Goal: Transaction & Acquisition: Book appointment/travel/reservation

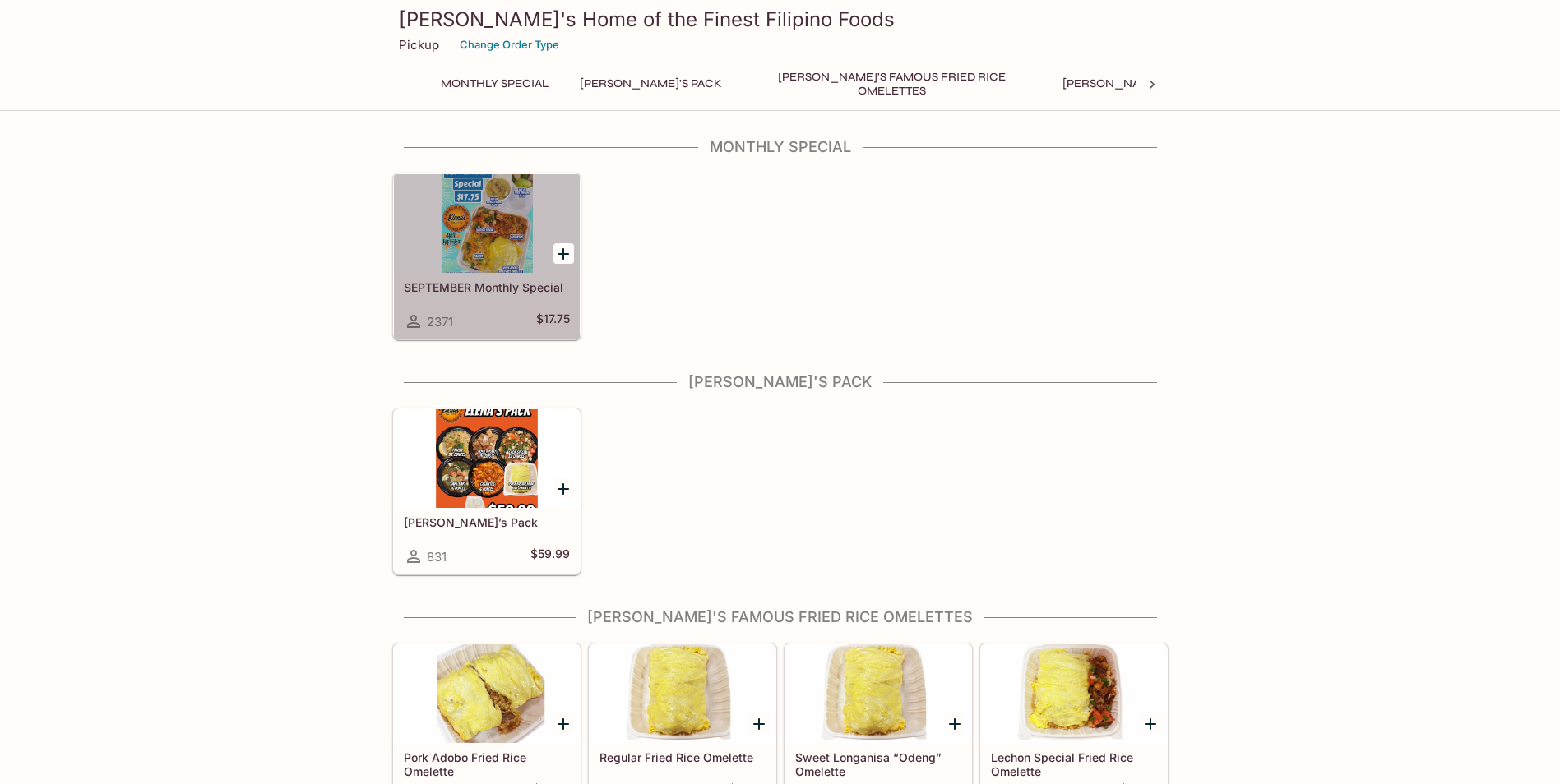
click at [463, 234] on div at bounding box center [487, 223] width 186 height 98
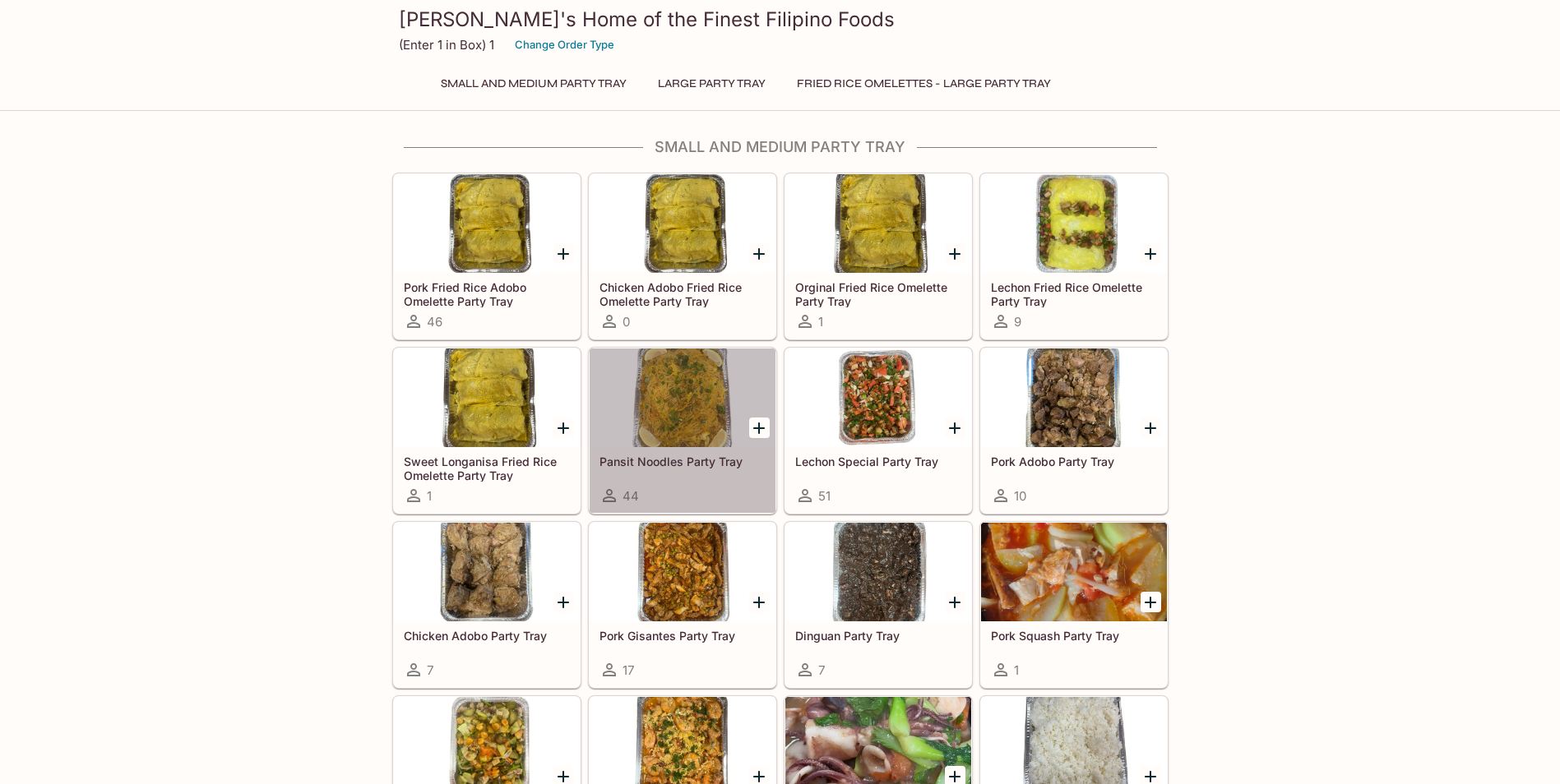
click at [676, 408] on div at bounding box center [683, 398] width 186 height 98
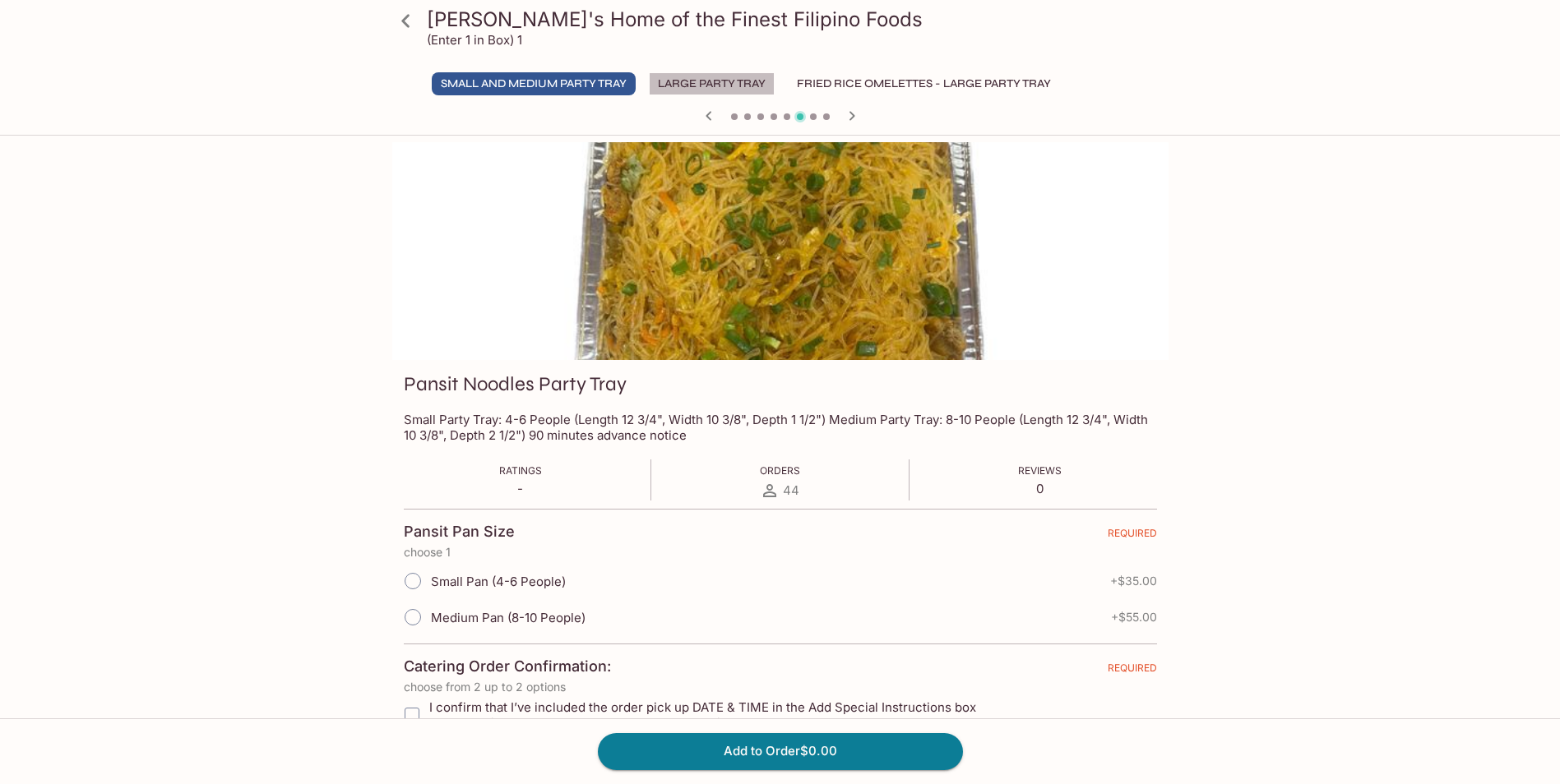
click at [693, 80] on button "Large Party Tray" at bounding box center [712, 83] width 126 height 23
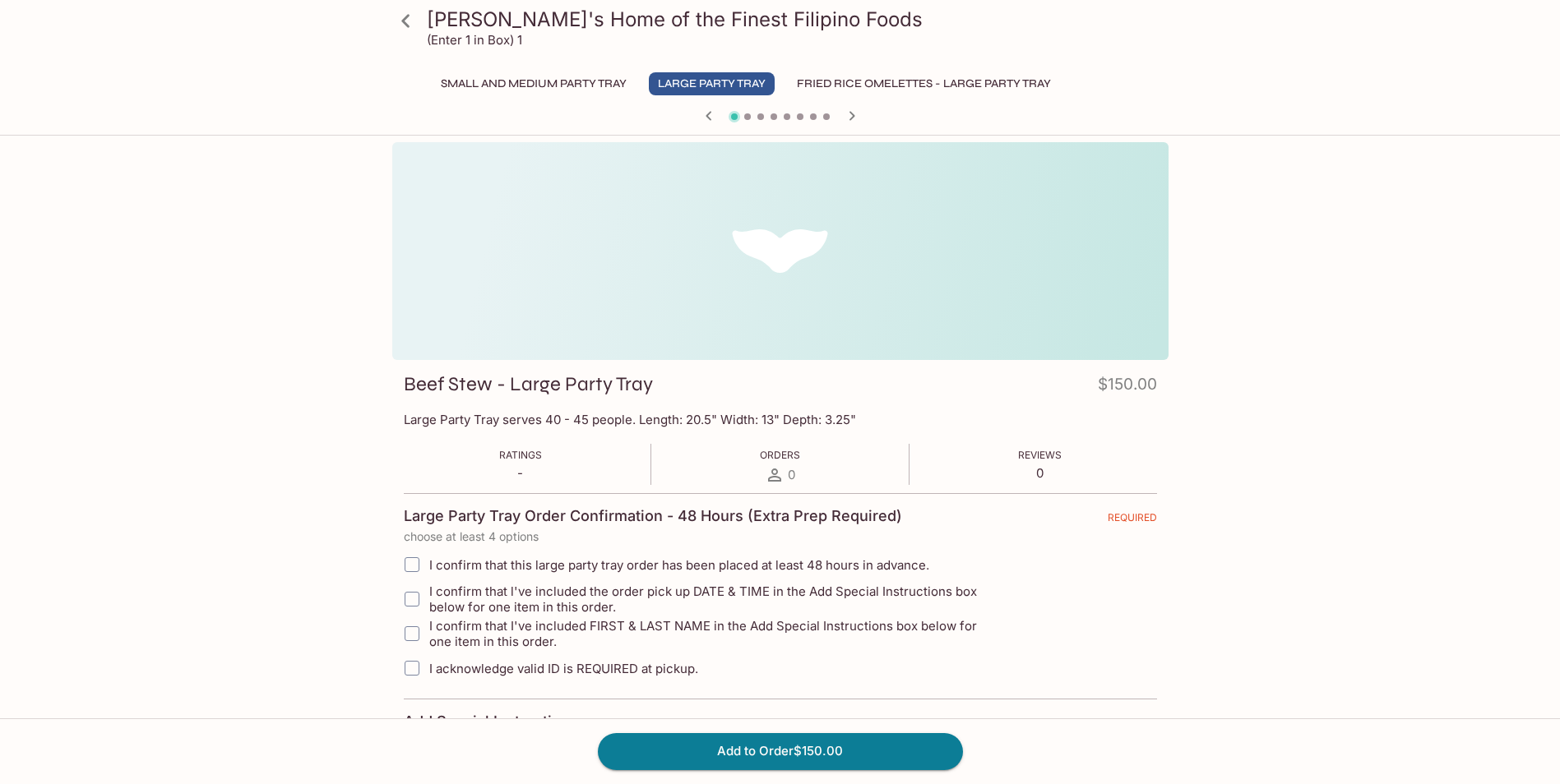
click at [590, 83] on button "Small and Medium Party Tray" at bounding box center [533, 83] width 204 height 23
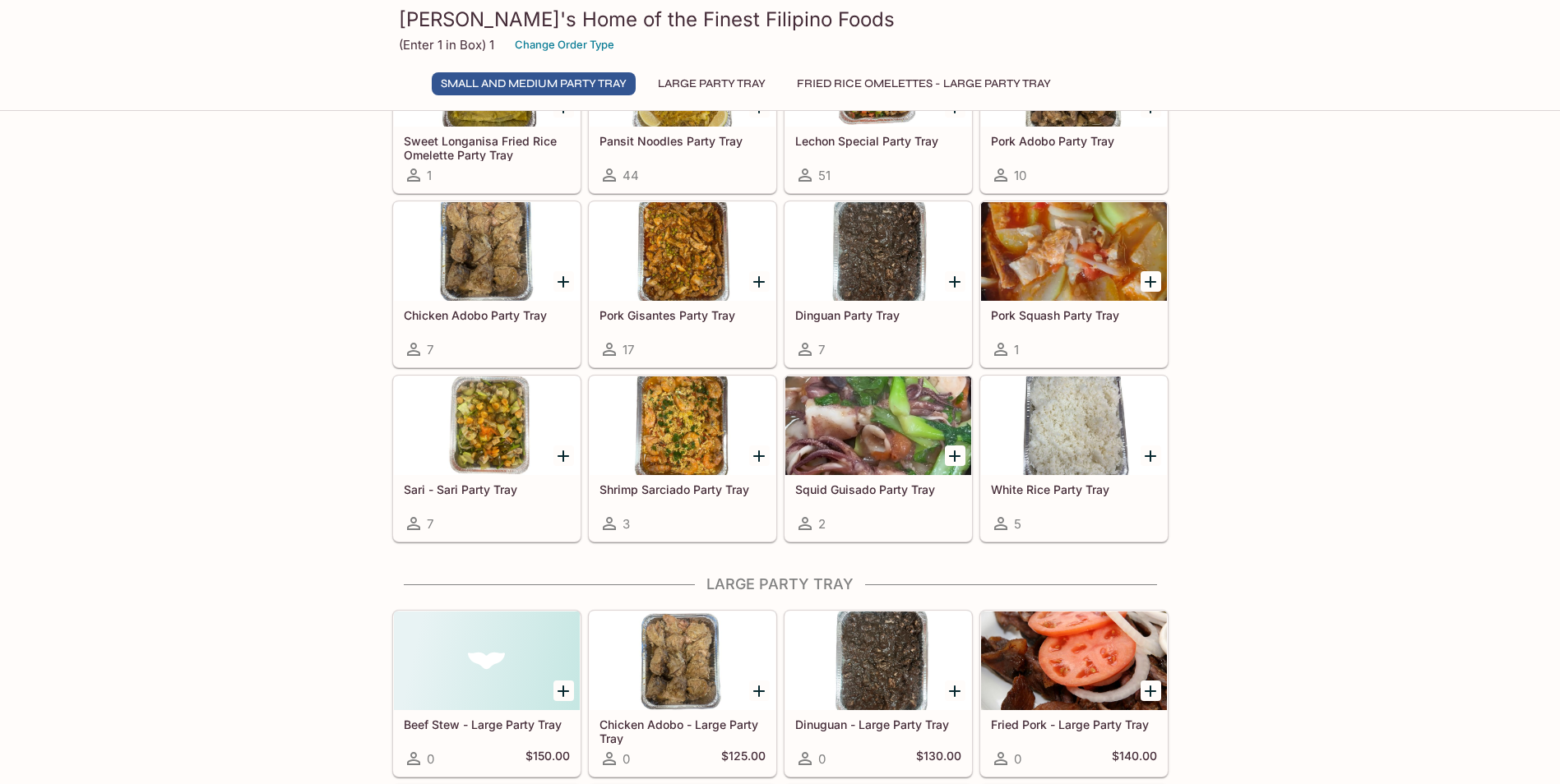
scroll to position [330, 0]
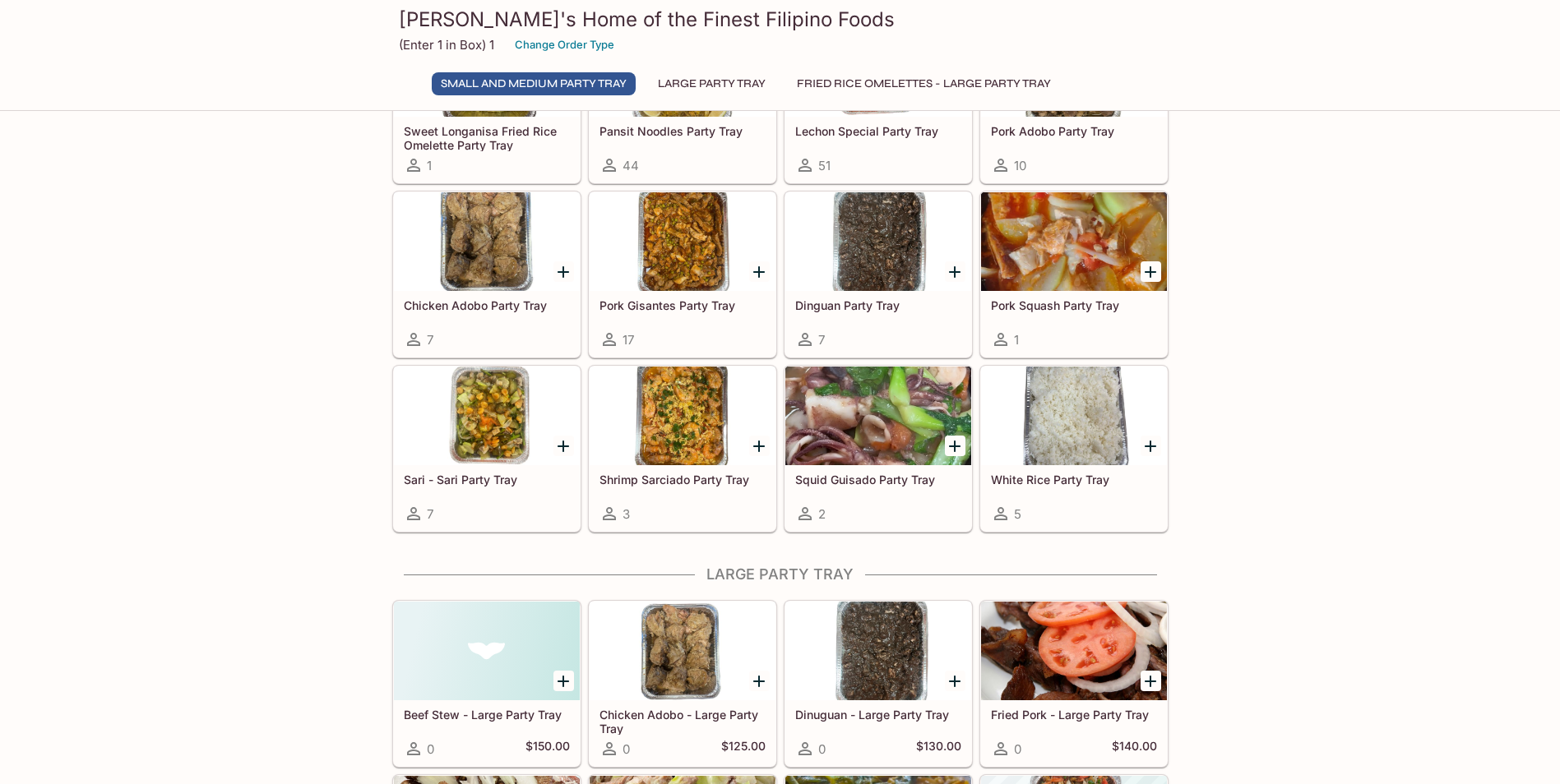
click at [483, 423] on div at bounding box center [487, 415] width 186 height 98
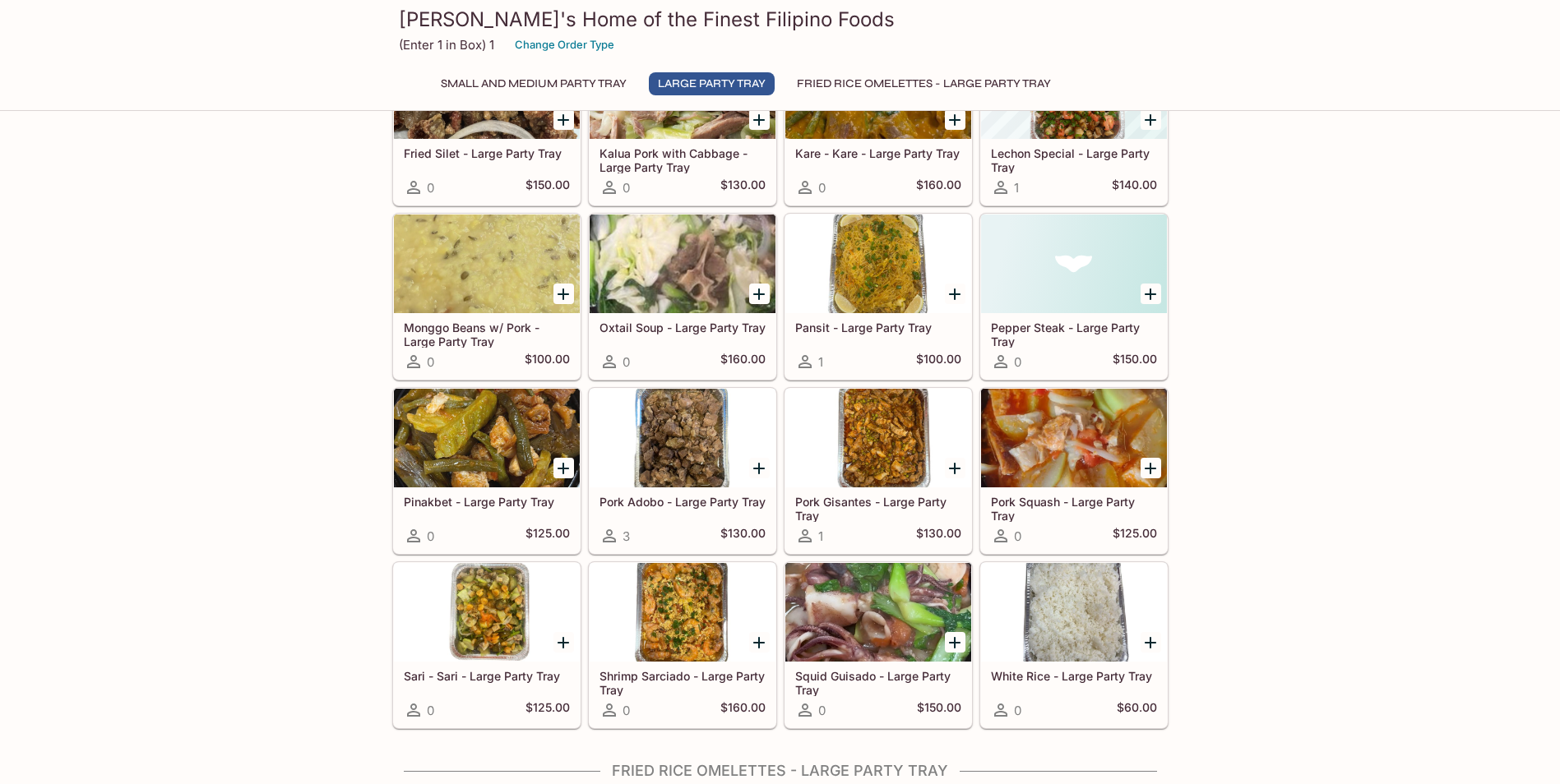
scroll to position [1097, 0]
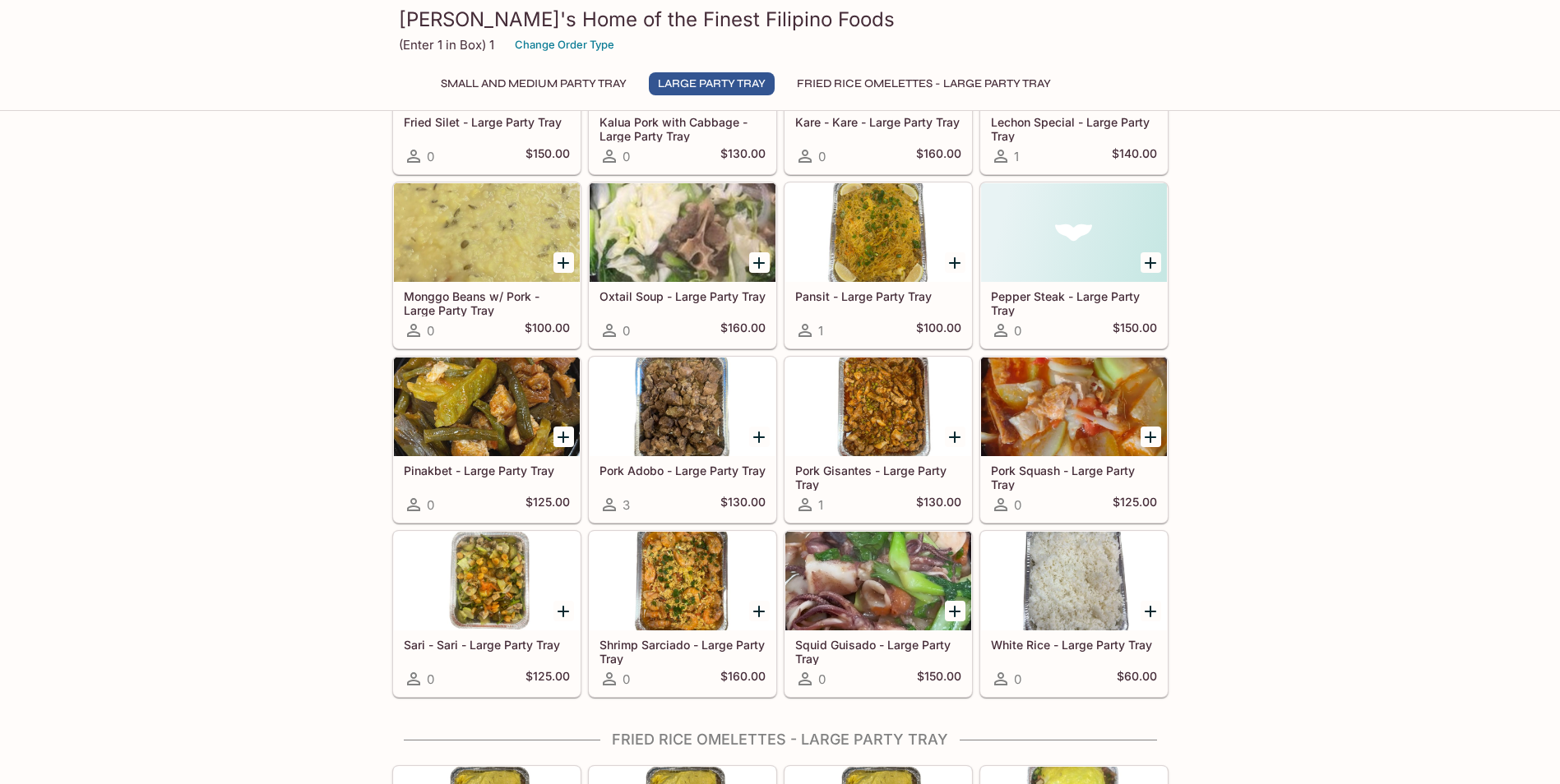
click at [463, 412] on div at bounding box center [487, 406] width 186 height 98
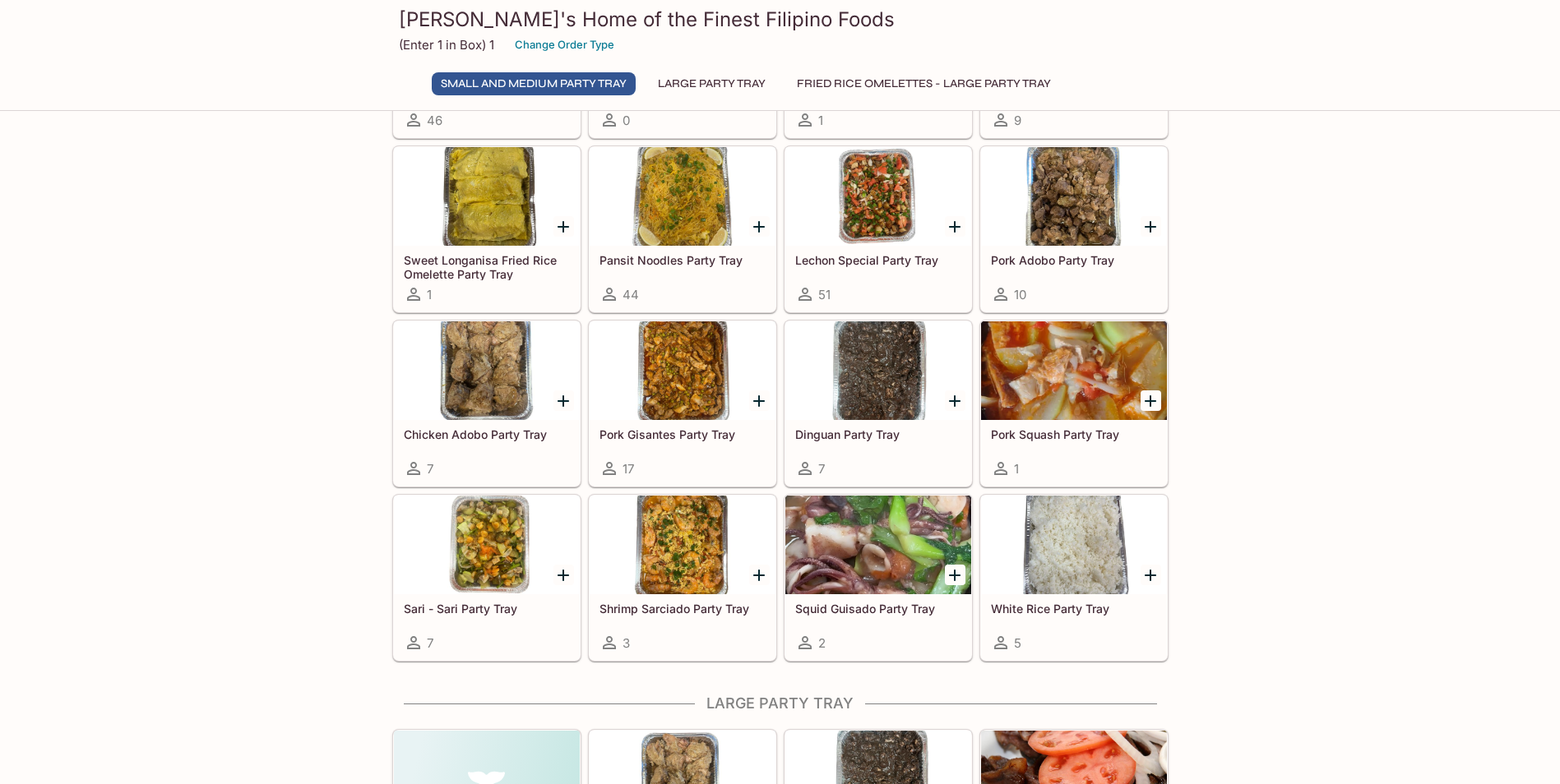
scroll to position [150, 0]
